Goal: Information Seeking & Learning: Find specific fact

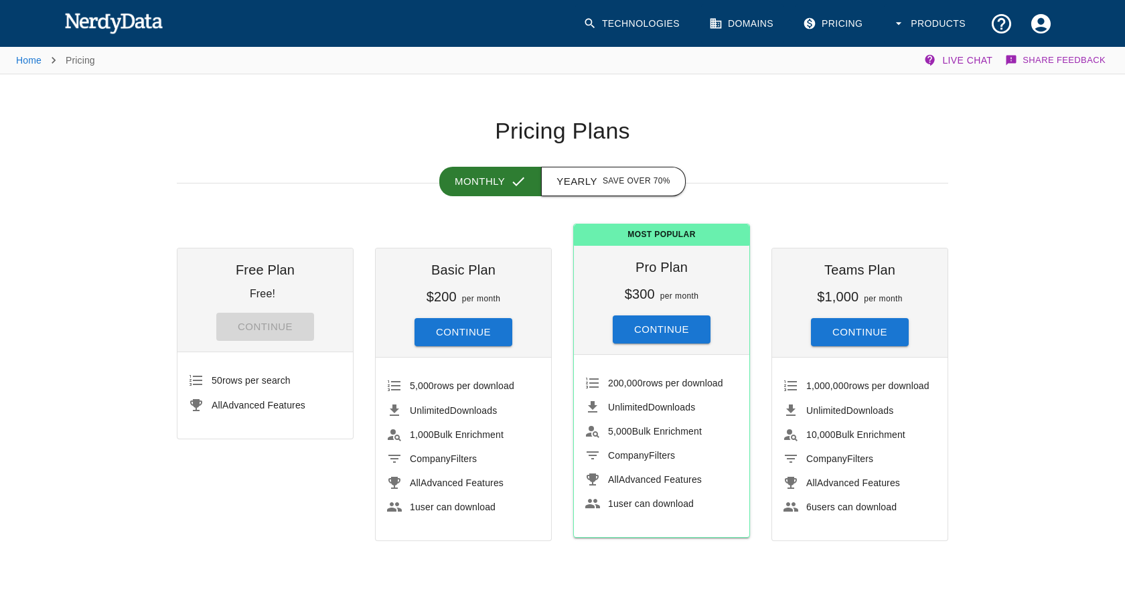
click at [648, 189] on button "Yearly Save over 70%" at bounding box center [613, 181] width 145 height 29
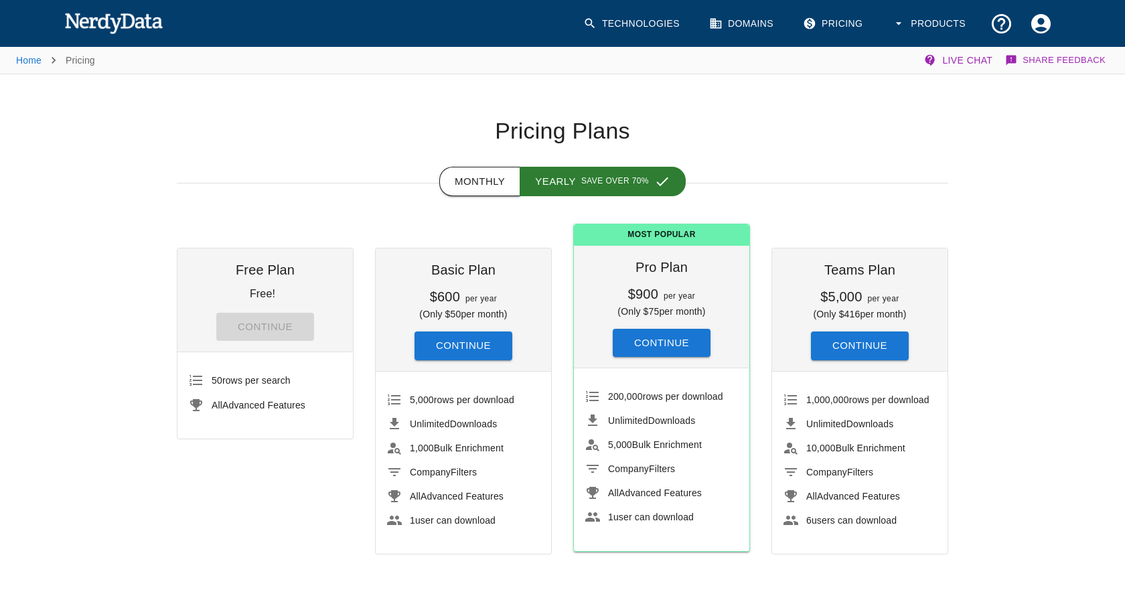
click at [496, 180] on button "Monthly" at bounding box center [479, 181] width 81 height 29
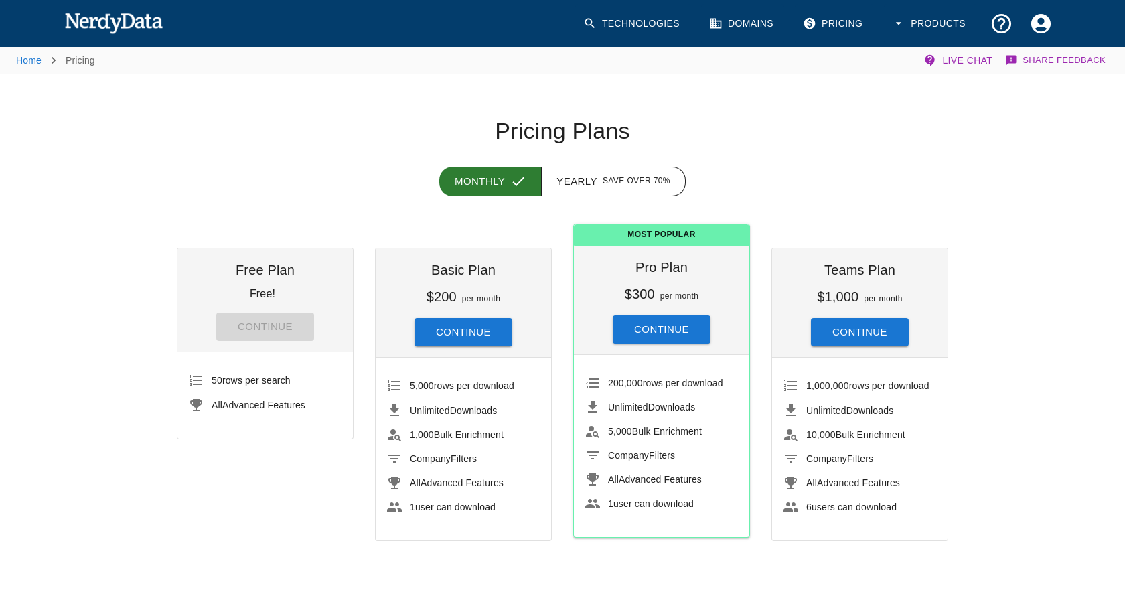
click at [130, 23] on img at bounding box center [113, 22] width 98 height 27
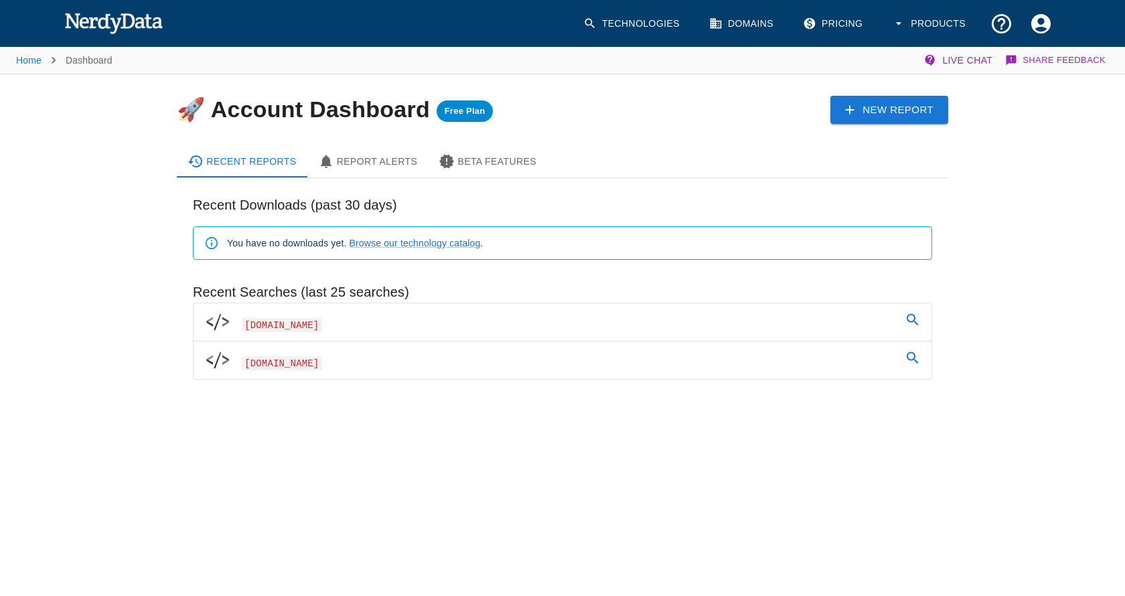
click at [310, 362] on span "[DOMAIN_NAME]" at bounding box center [282, 363] width 80 height 14
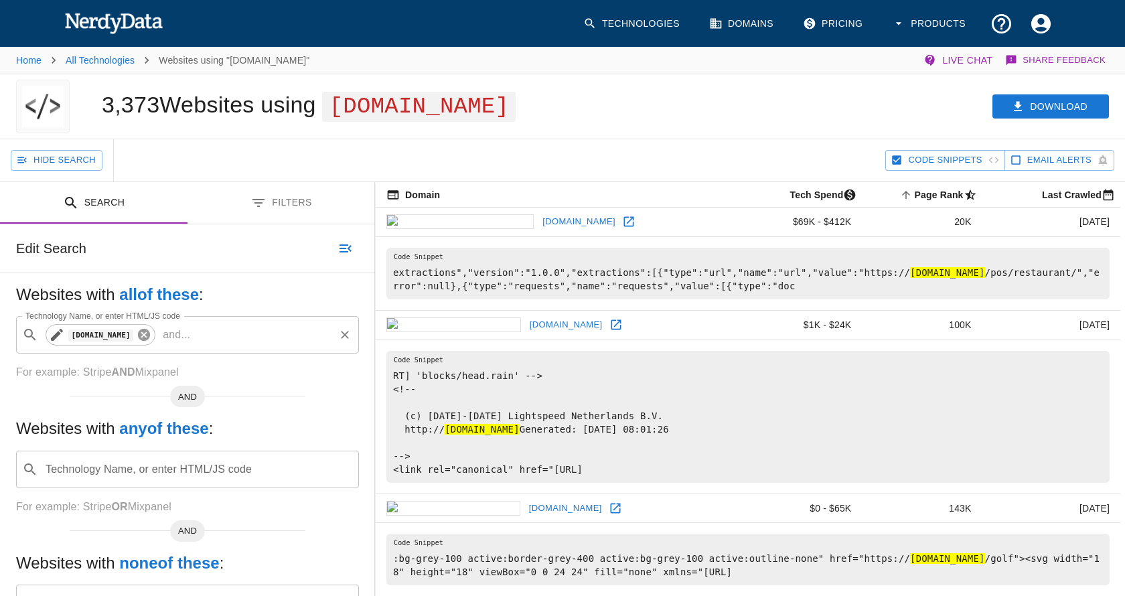
click at [151, 342] on icon at bounding box center [144, 334] width 15 height 15
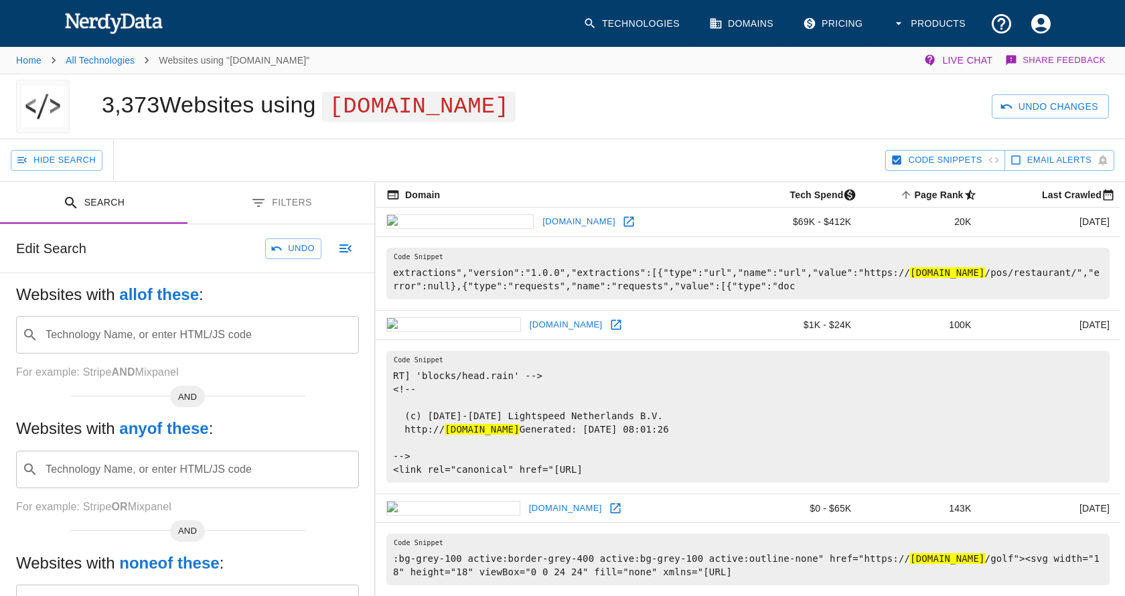
click at [131, 354] on div "Technology Name, or enter HTML/JS code ​ Technology Name, or enter HTML/JS code" at bounding box center [187, 334] width 343 height 37
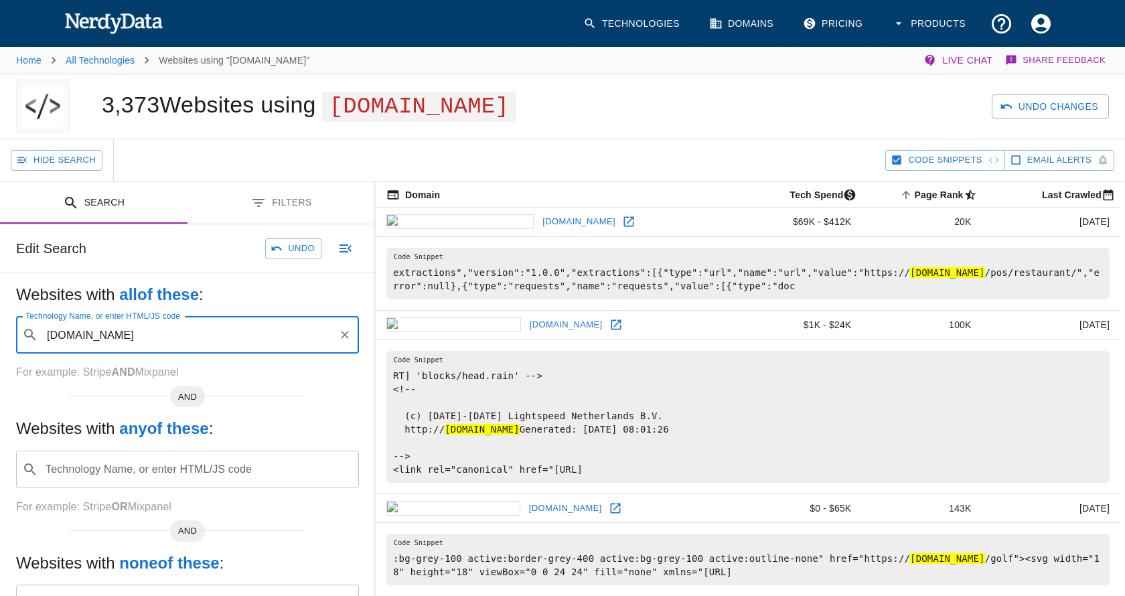
type input "[DOMAIN_NAME]"
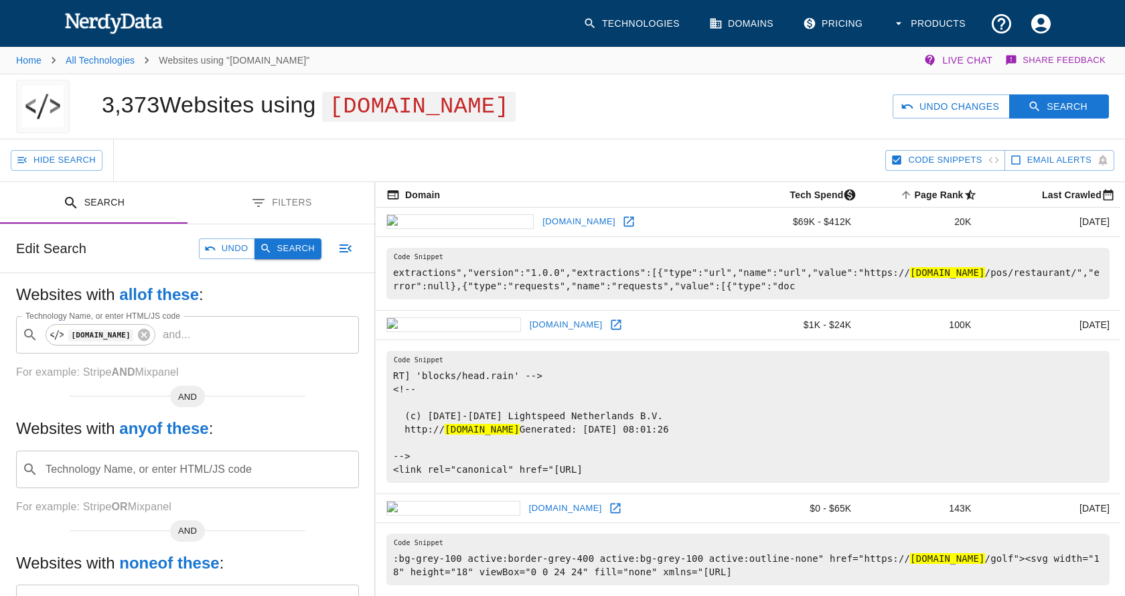
click at [295, 259] on button "Search" at bounding box center [287, 248] width 67 height 21
